Goal: Information Seeking & Learning: Learn about a topic

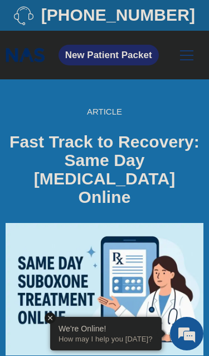
click at [138, 206] on div at bounding box center [105, 280] width 198 height 149
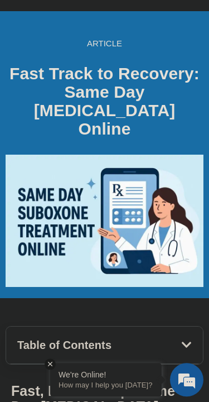
click at [155, 172] on img at bounding box center [105, 221] width 198 height 132
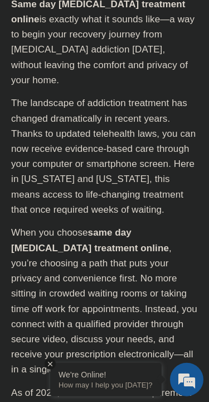
scroll to position [2611, 0]
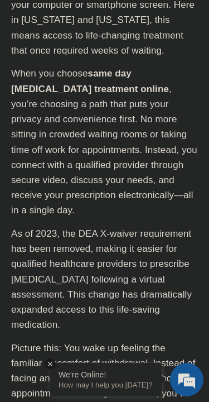
scroll to position [2769, 0]
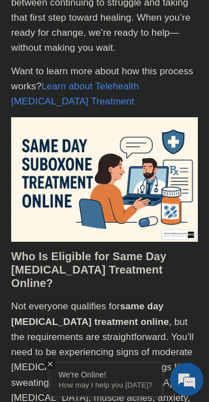
scroll to position [3511, 0]
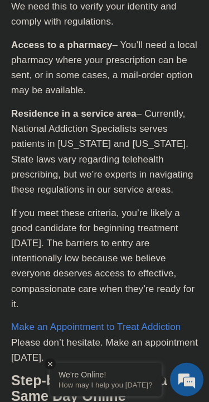
scroll to position [4078, 0]
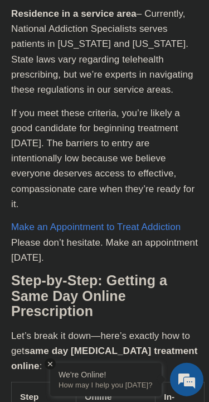
scroll to position [4178, 0]
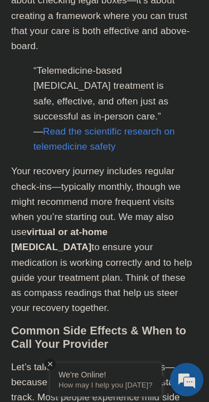
scroll to position [6349, 0]
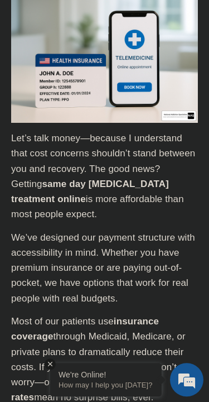
scroll to position [7790, 0]
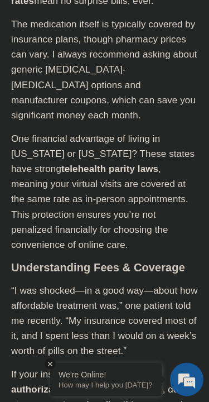
scroll to position [8182, 0]
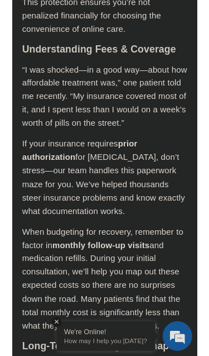
scroll to position [8392, 0]
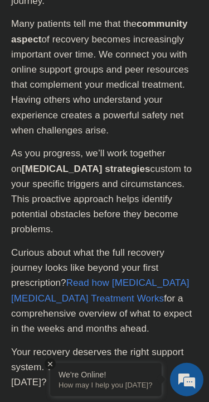
scroll to position [9358, 0]
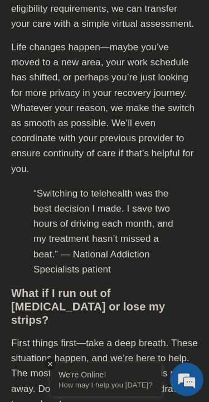
scroll to position [9945, 0]
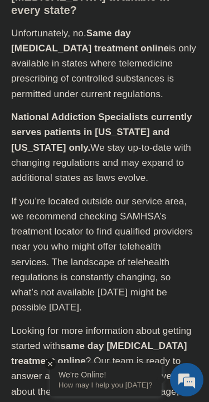
scroll to position [10616, 0]
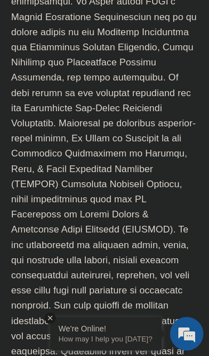
scroll to position [12455, 0]
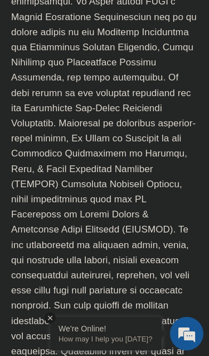
scroll to position [12477, 0]
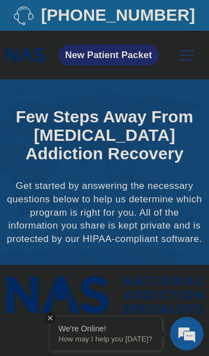
click at [91, 281] on img at bounding box center [105, 294] width 198 height 48
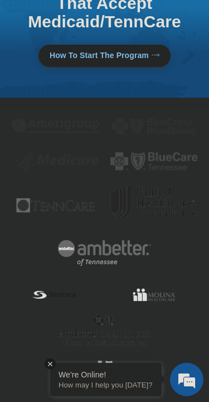
scroll to position [153, 0]
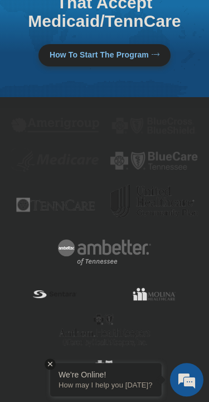
click at [161, 271] on div at bounding box center [154, 276] width 99 height 11
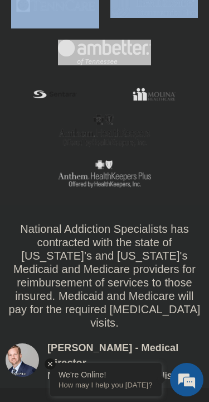
click at [155, 222] on div "National Addiction Specialists has contracted with the state of Tennessee’s and…" at bounding box center [105, 275] width 198 height 107
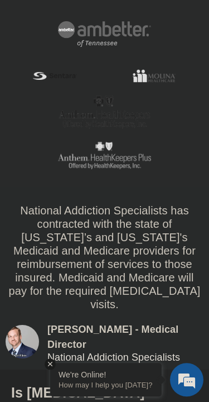
scroll to position [387, 0]
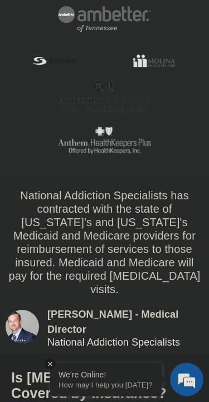
click at [146, 256] on div "National Addiction Specialists has contracted with the state of Tennessee’s and…" at bounding box center [105, 242] width 198 height 107
click at [148, 244] on div "National Addiction Specialists has contracted with the state of Tennessee’s and…" at bounding box center [105, 242] width 198 height 107
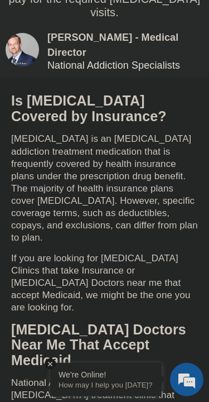
scroll to position [671, 0]
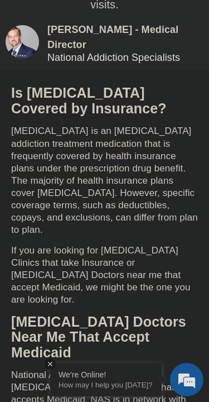
click at [135, 244] on p "If you are looking for Suboxone Clinics that take Insurance or Suboxone Doctors…" at bounding box center [104, 274] width 187 height 61
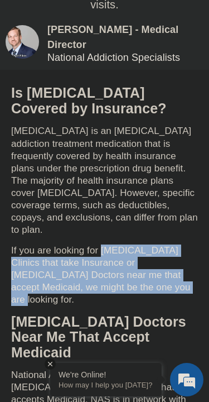
scroll to position [0, 0]
click at [146, 126] on span "Suboxone is an opioid addiction treatment medication that is frequently covered…" at bounding box center [104, 180] width 187 height 109
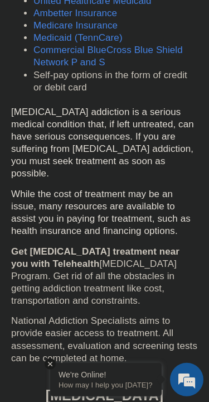
scroll to position [1153, 0]
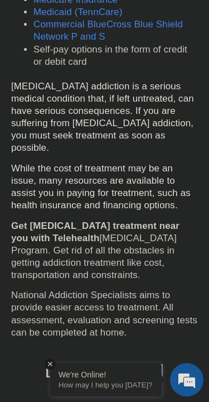
click at [176, 289] on p "National Addiction Specialists aims to provide easier access to treatment. All …" at bounding box center [104, 313] width 187 height 49
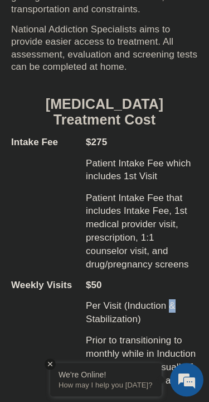
scroll to position [1419, 0]
click at [183, 299] on p "Per Visit (Induction & Stabilization)" at bounding box center [142, 312] width 112 height 27
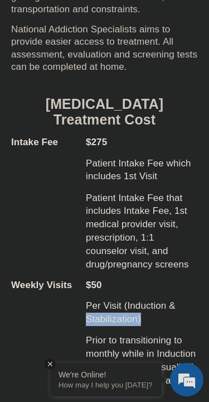
click at [179, 334] on p "Prior to transitioning to monthly while in Induction or Stabilization. Usually …" at bounding box center [142, 367] width 112 height 66
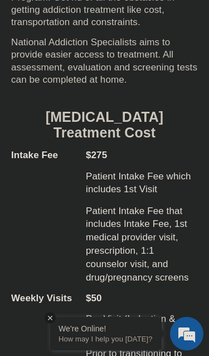
scroll to position [1419, 0]
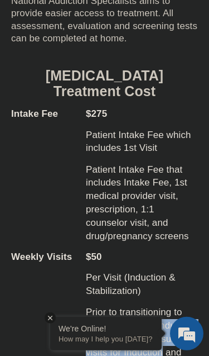
scroll to position [1465, 0]
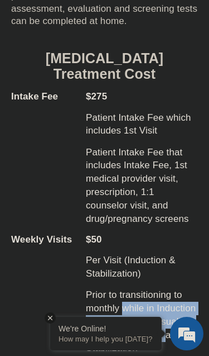
click at [140, 288] on div "Prior to transitioning to monthly while in Induction or Stabilization. Usually …" at bounding box center [142, 325] width 112 height 74
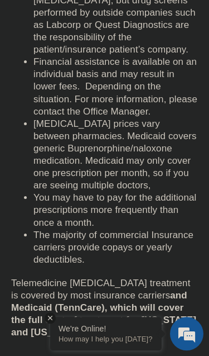
scroll to position [2355, 0]
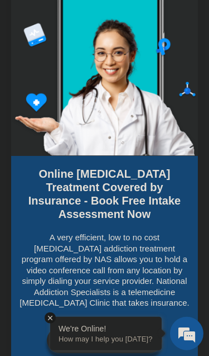
scroll to position [2862, 0]
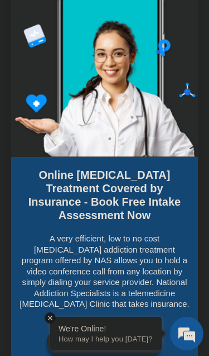
click at [128, 337] on span "Start Assessment" at bounding box center [99, 341] width 70 height 9
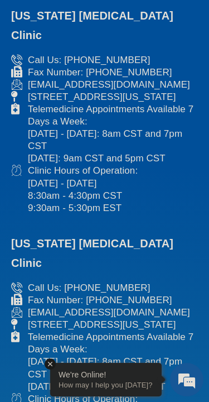
click at [172, 294] on link "Fax Number: [PHONE_NUMBER]" at bounding box center [104, 300] width 187 height 12
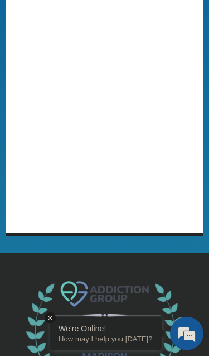
scroll to position [2124, 0]
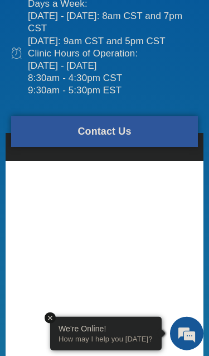
scroll to position [8206, 0]
